Goal: Task Accomplishment & Management: Use online tool/utility

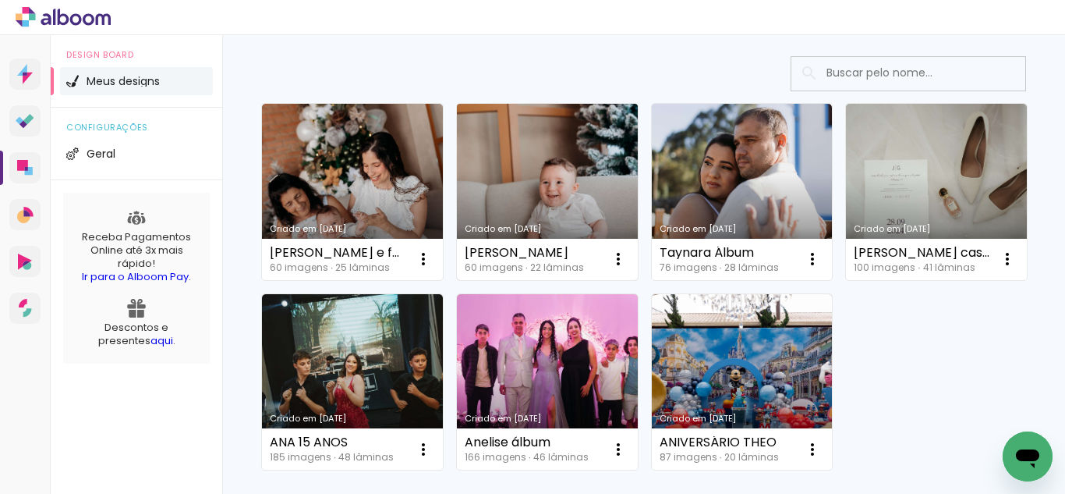
scroll to position [98, 0]
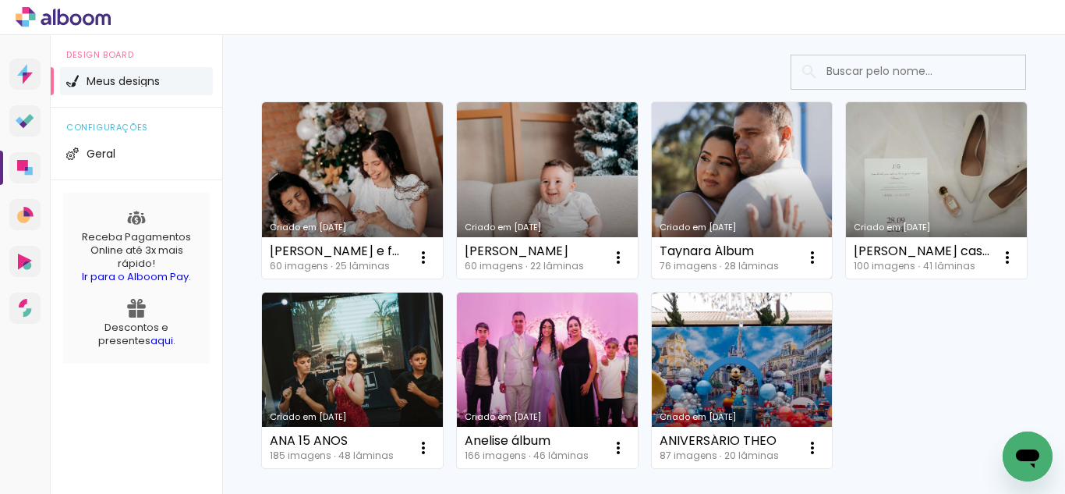
click at [756, 274] on div "Taynara Álbum 76 imagens ∙ 28 lâminas Abrir Fazer uma cópia Excluir" at bounding box center [742, 257] width 181 height 41
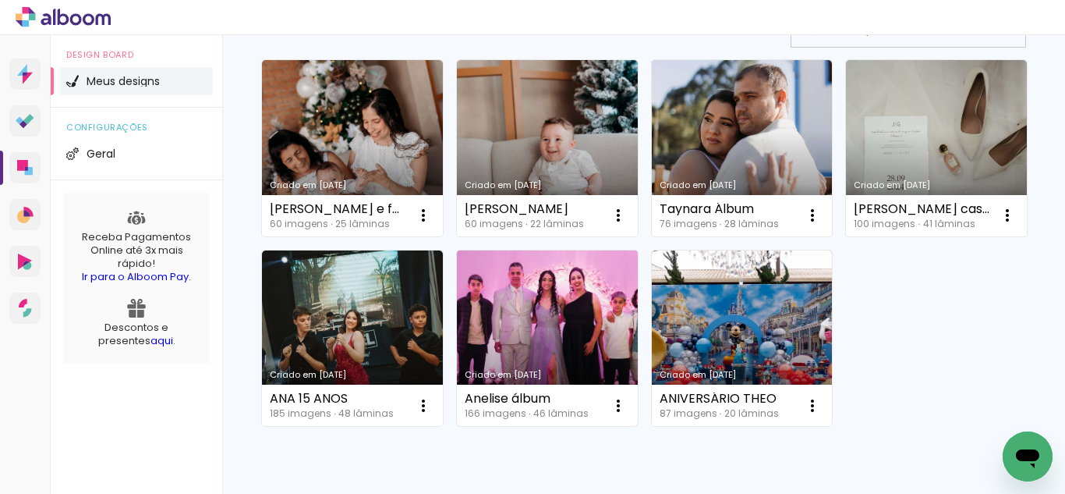
scroll to position [137, 0]
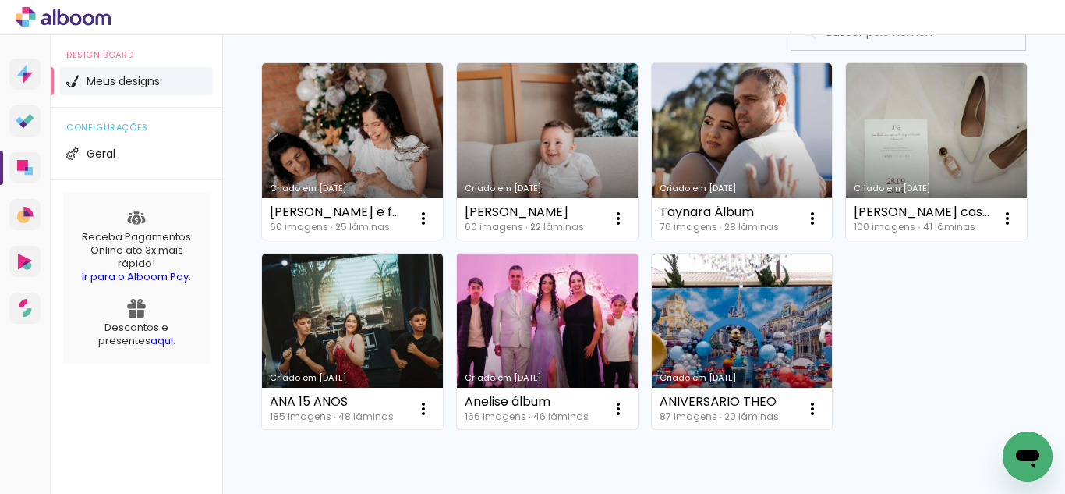
click at [638, 324] on link "Criado em [DATE]" at bounding box center [547, 342] width 181 height 176
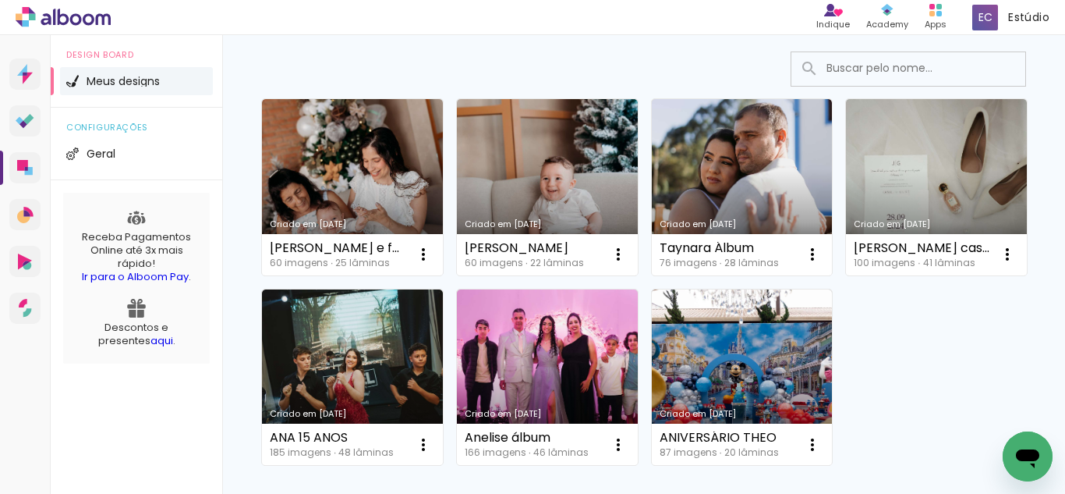
scroll to position [100, 0]
